Goal: Find contact information: Obtain details needed to contact an individual or organization

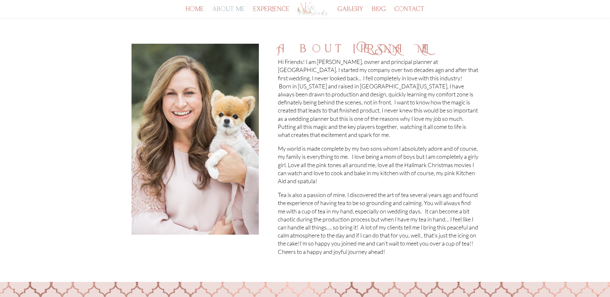
scroll to position [96, 0]
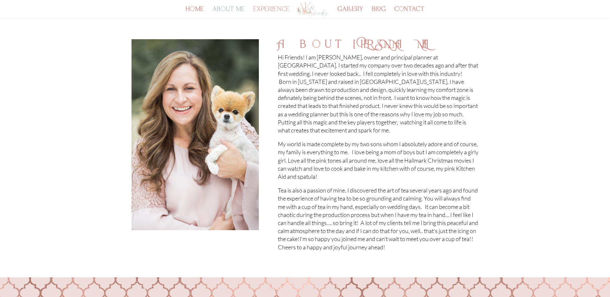
click at [274, 10] on link "experience" at bounding box center [271, 12] width 36 height 11
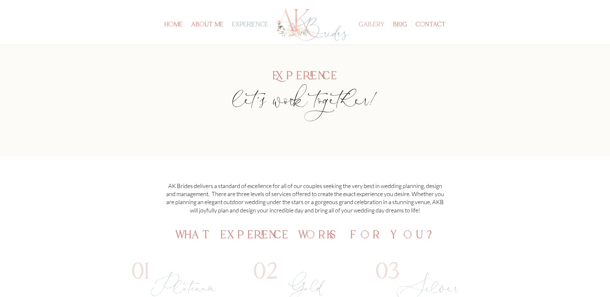
click at [370, 28] on link "gallery" at bounding box center [371, 33] width 26 height 22
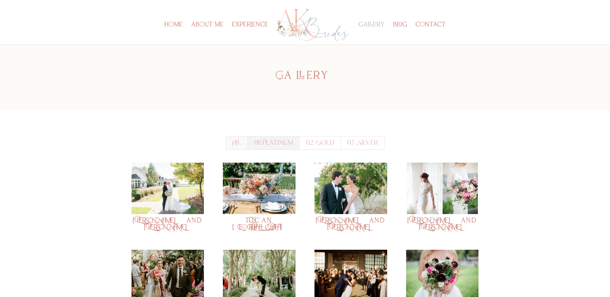
click at [276, 148] on link "01. Platinum" at bounding box center [273, 142] width 52 height 13
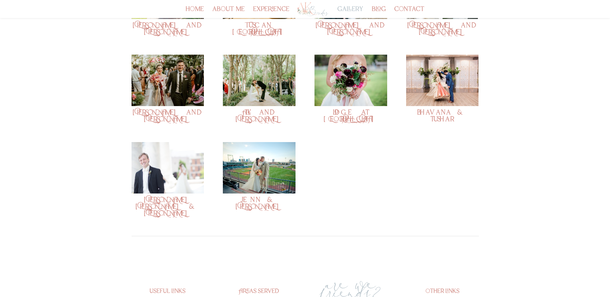
scroll to position [32, 0]
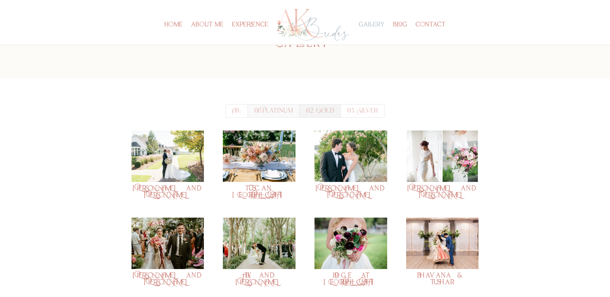
click at [324, 114] on link "02. Gold" at bounding box center [319, 110] width 41 height 13
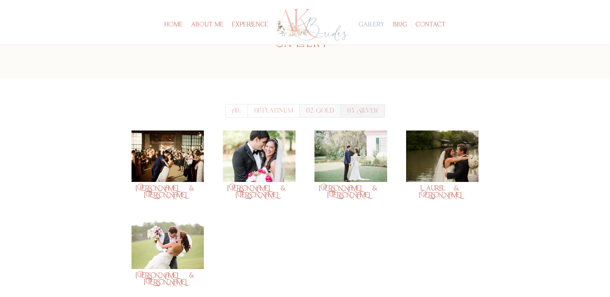
click at [368, 111] on link "03. Silver" at bounding box center [362, 110] width 44 height 13
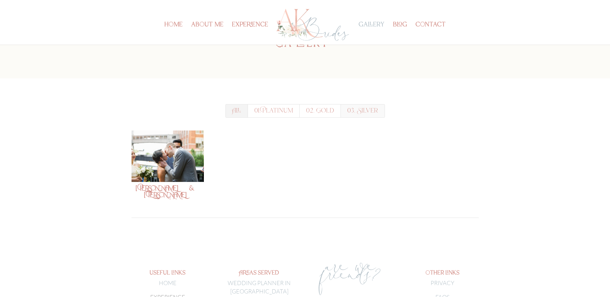
click at [228, 110] on link "All" at bounding box center [236, 110] width 22 height 13
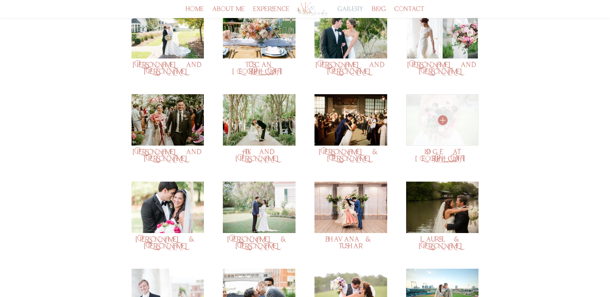
scroll to position [0, 0]
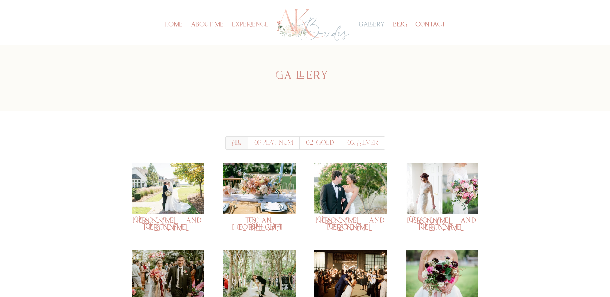
click at [248, 23] on link "experience" at bounding box center [250, 33] width 36 height 22
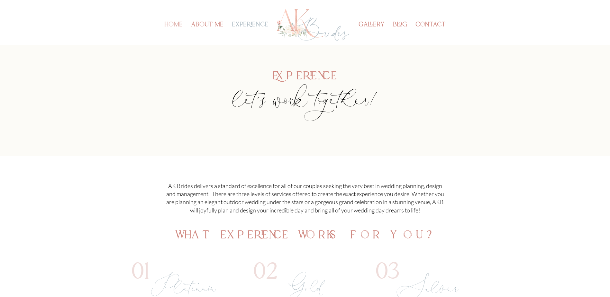
click at [176, 27] on link "home" at bounding box center [173, 33] width 18 height 22
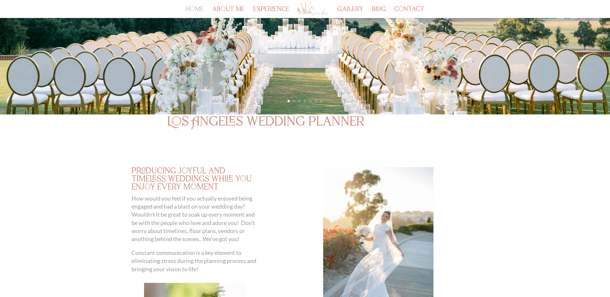
scroll to position [32, 0]
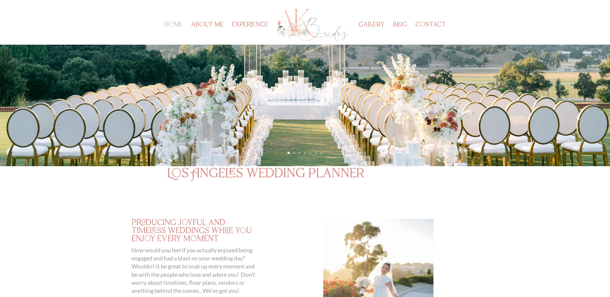
drag, startPoint x: 376, startPoint y: 178, endPoint x: 157, endPoint y: 185, distance: 218.3
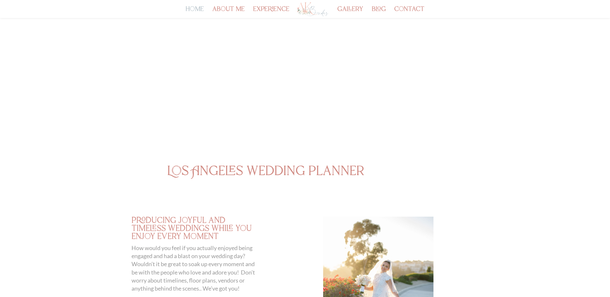
scroll to position [0, 0]
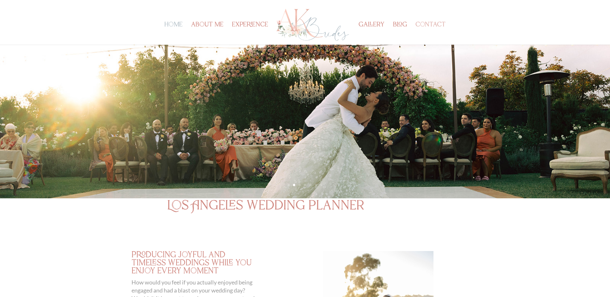
click at [439, 22] on link "contact" at bounding box center [430, 33] width 30 height 22
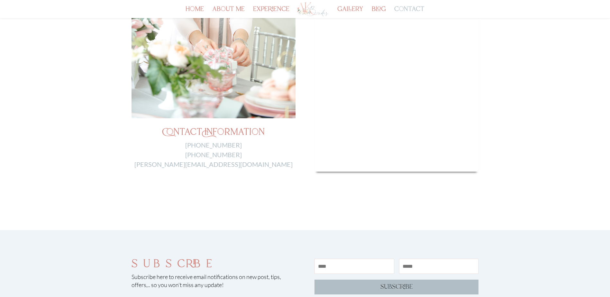
scroll to position [257, 0]
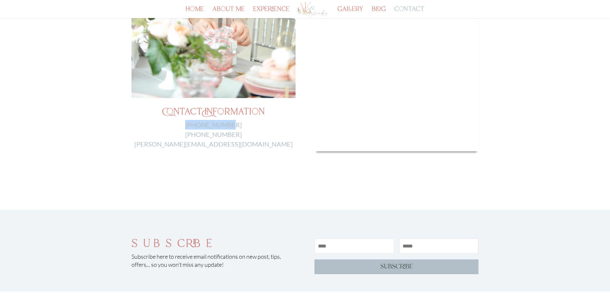
drag, startPoint x: 243, startPoint y: 125, endPoint x: 190, endPoint y: 129, distance: 53.1
click at [190, 129] on p "[PHONE_NUMBER] [PHONE_NUMBER] [PERSON_NAME][EMAIL_ADDRESS][DOMAIN_NAME]" at bounding box center [213, 134] width 164 height 29
click at [182, 187] on div "say hello! Contact Information [PHONE_NUMBER] [PHONE_NUMBER] [PERSON_NAME][EMAI…" at bounding box center [305, 86] width 610 height 652
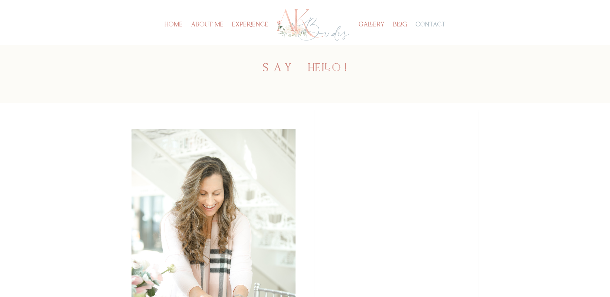
scroll to position [0, 0]
